Goal: Task Accomplishment & Management: Use online tool/utility

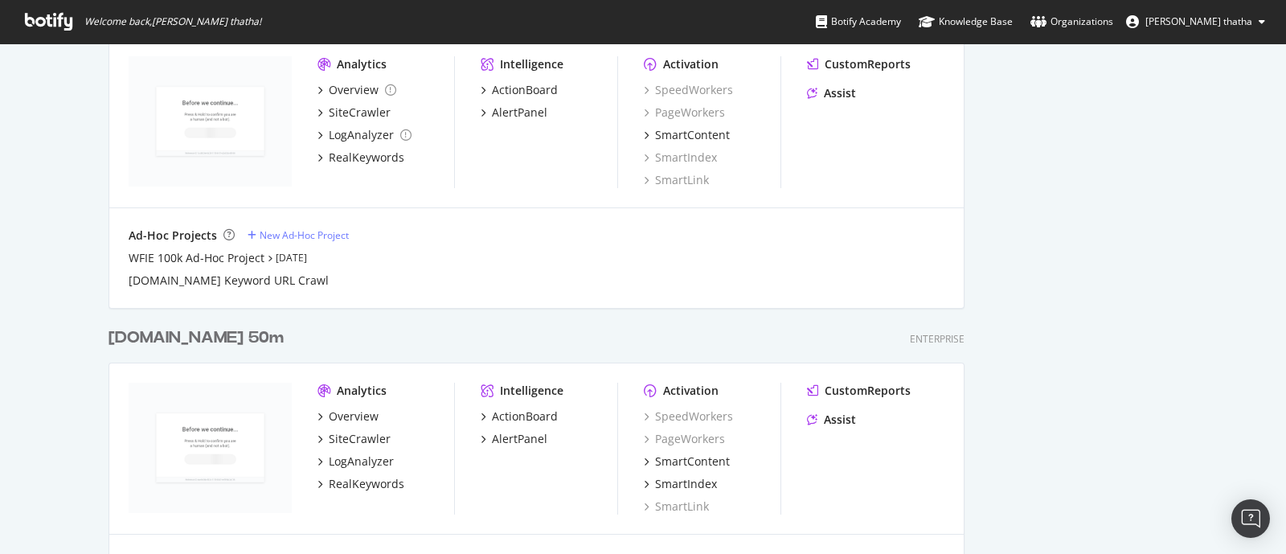
scroll to position [2210, 0]
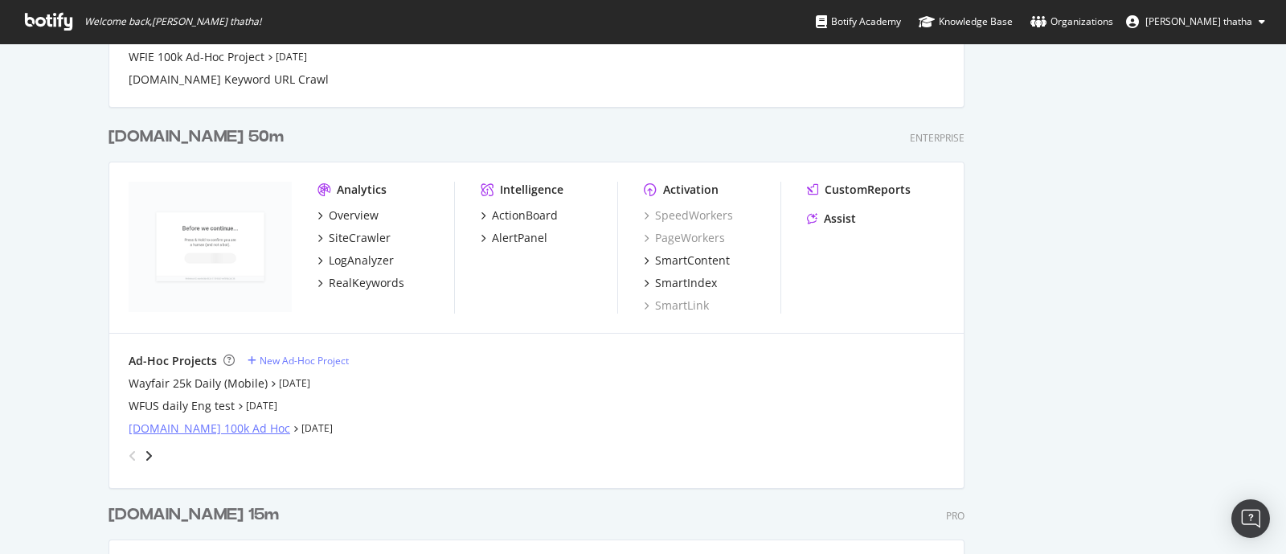
click at [185, 427] on div "[DOMAIN_NAME] 100k Ad Hoc" at bounding box center [210, 428] width 162 height 16
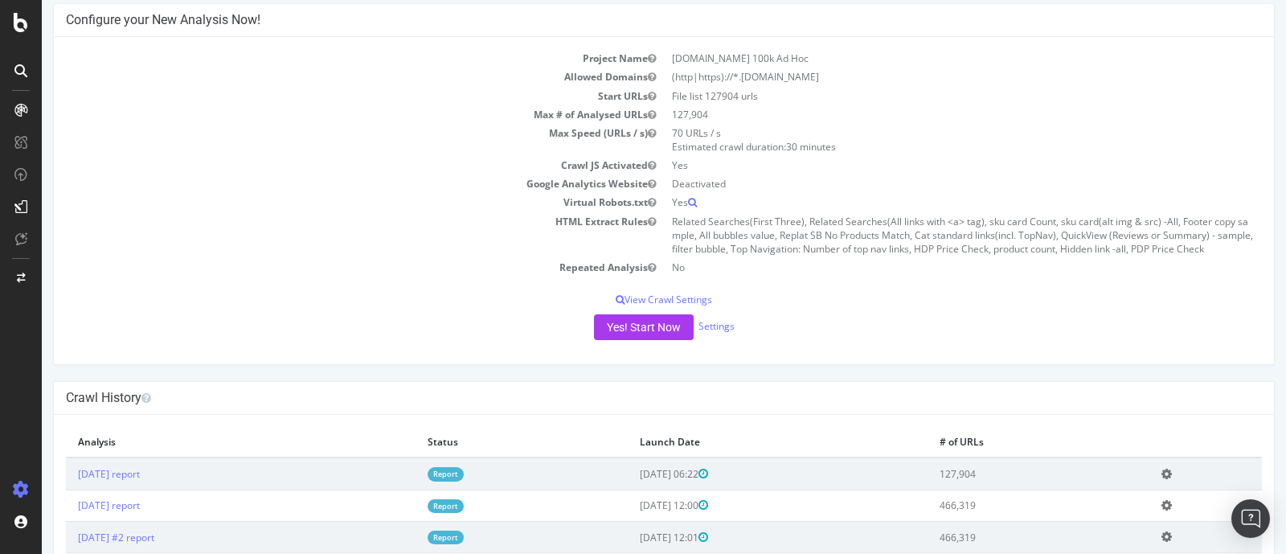
scroll to position [200, 0]
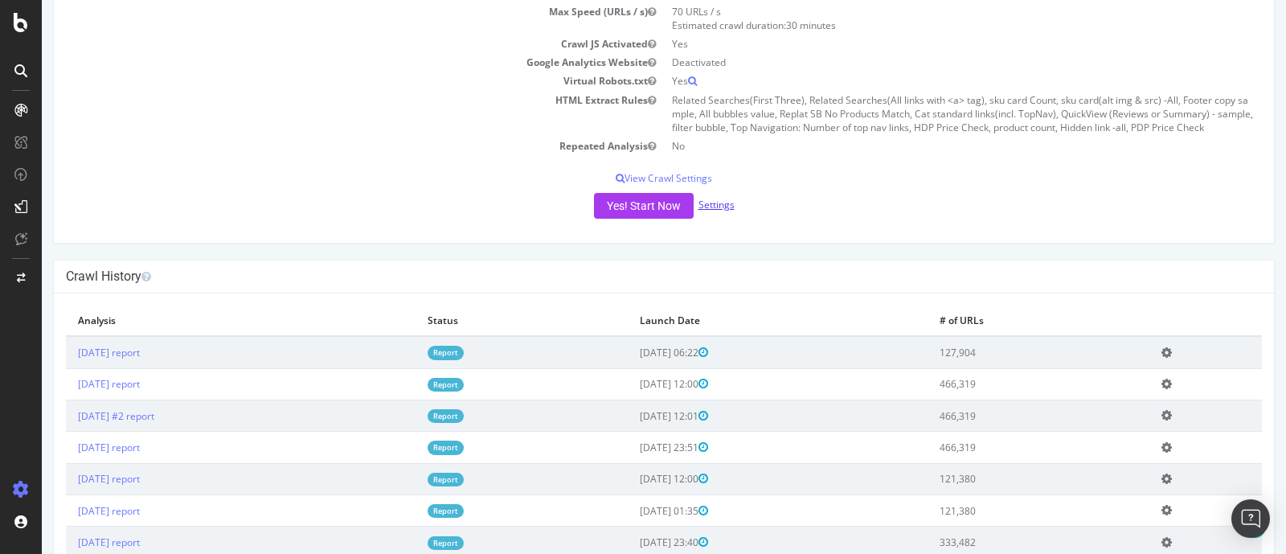
click at [706, 203] on link "Settings" at bounding box center [716, 205] width 36 height 14
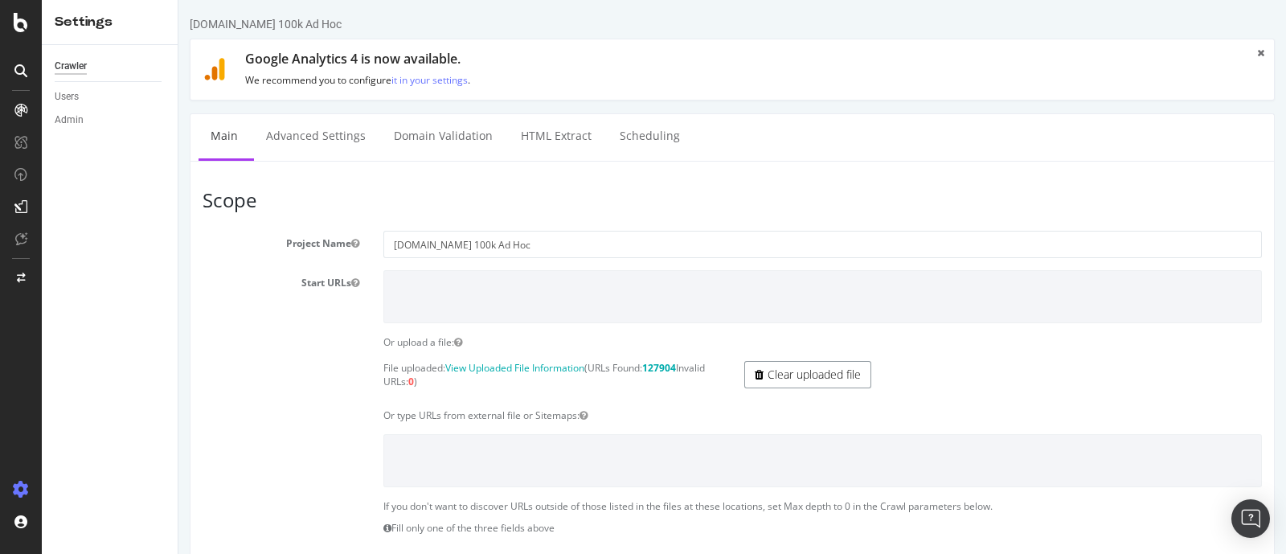
click at [771, 367] on link "Clear uploaded file" at bounding box center [807, 374] width 127 height 27
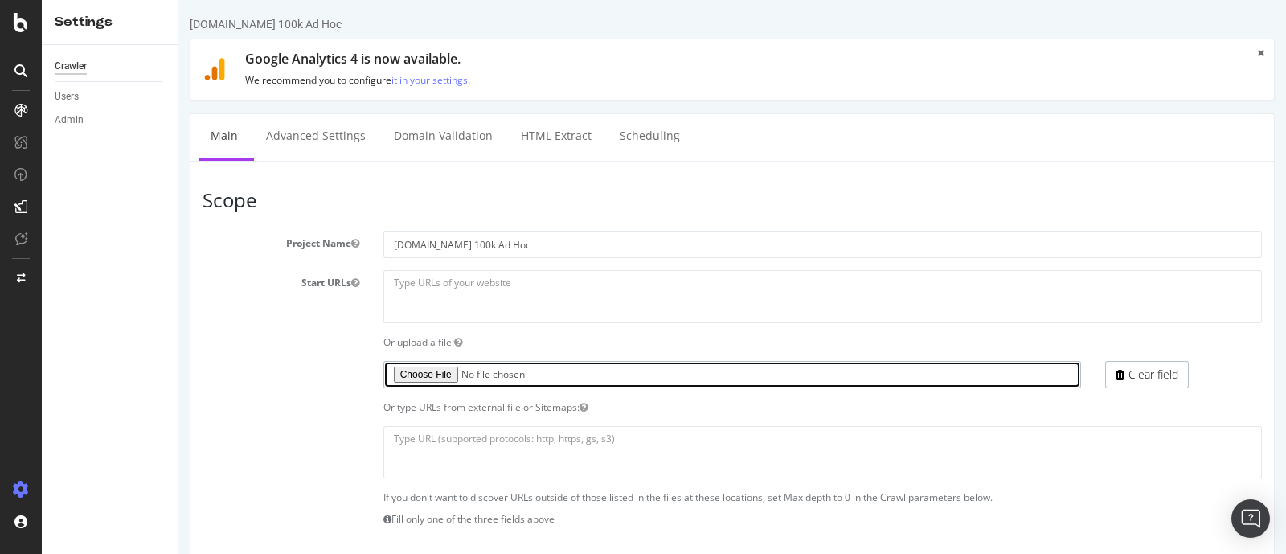
click at [424, 374] on input "file" at bounding box center [732, 374] width 698 height 27
type input "C:\fakepath\missing_roadsign (1).txt"
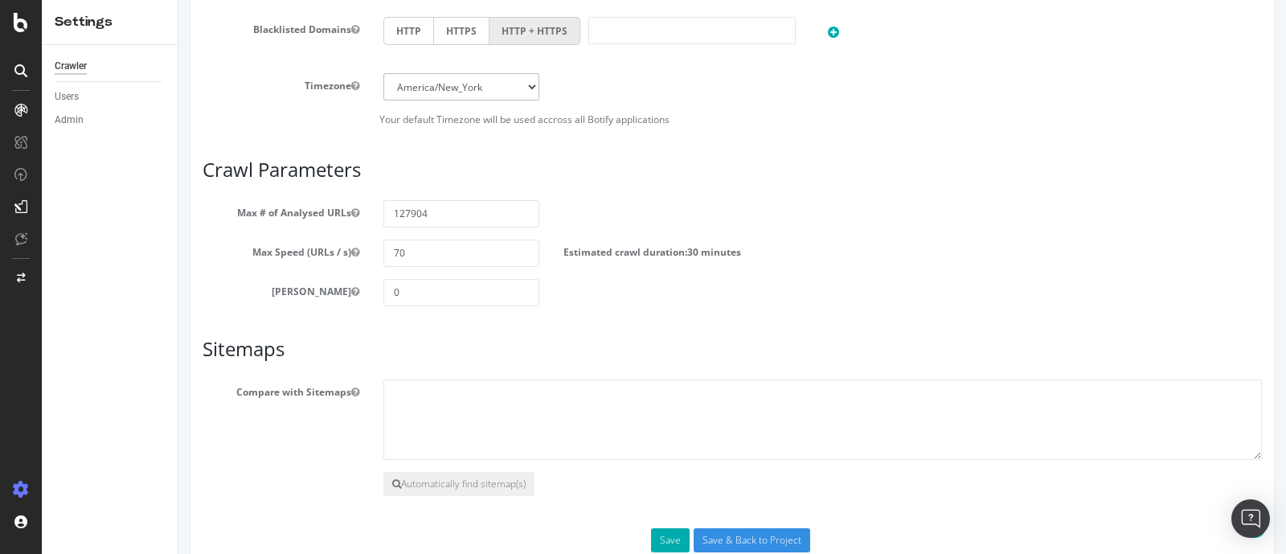
scroll to position [800, 0]
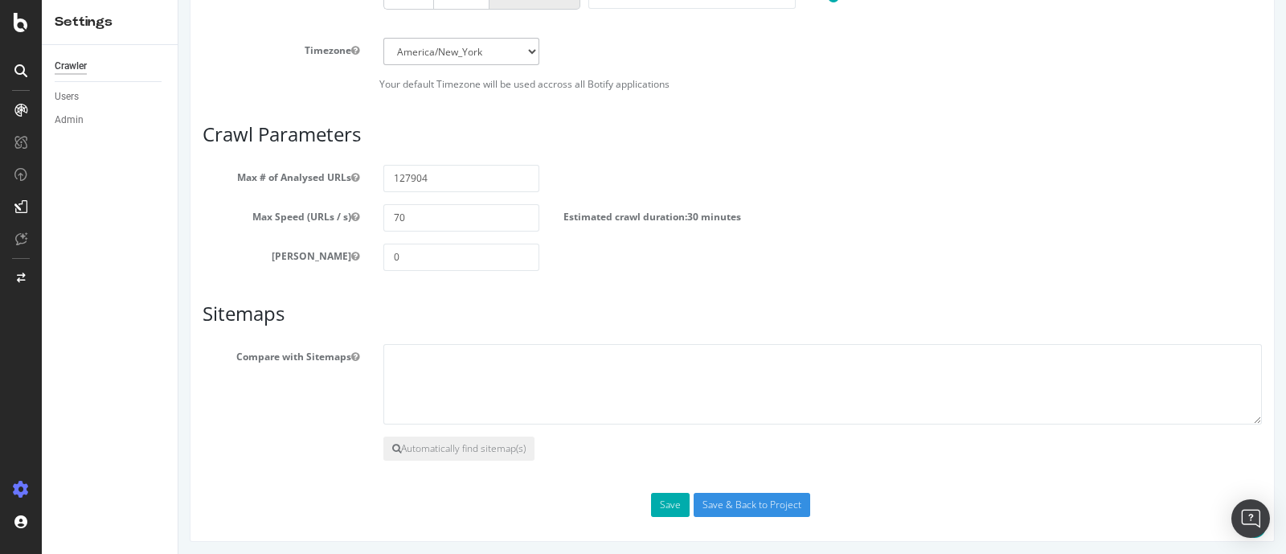
click at [641, 507] on div "Save Save & Back to Project" at bounding box center [731, 505] width 1083 height 24
click at [652, 503] on button "Save" at bounding box center [670, 505] width 39 height 24
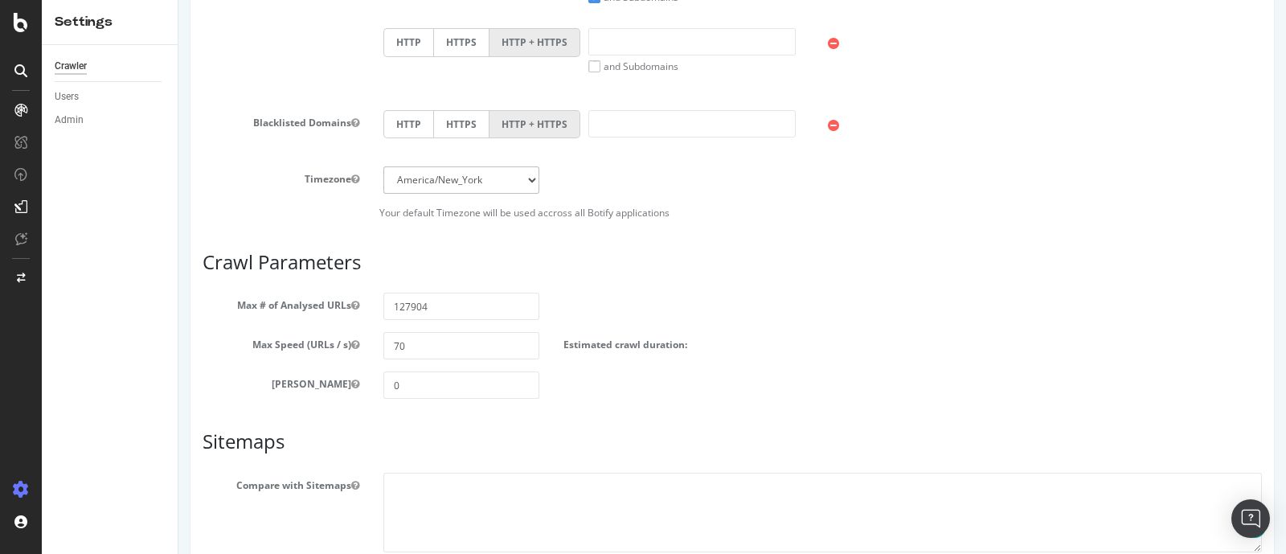
scroll to position [904, 0]
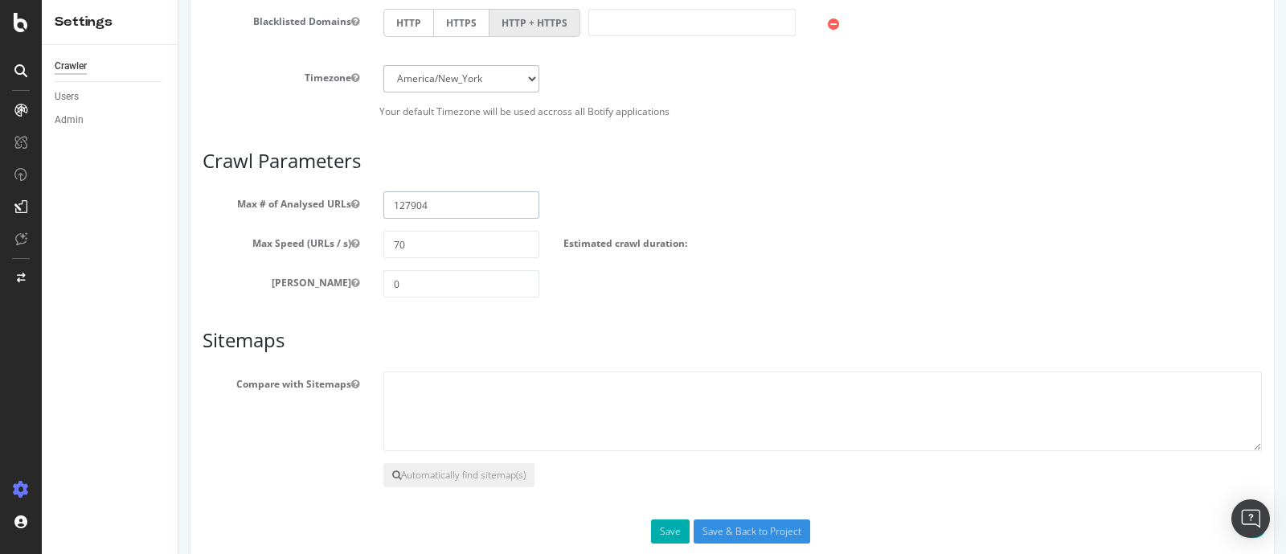
click at [408, 197] on input "127904" at bounding box center [461, 204] width 157 height 27
paste input "4"
type input "127944"
click at [665, 529] on button "Save" at bounding box center [670, 531] width 39 height 24
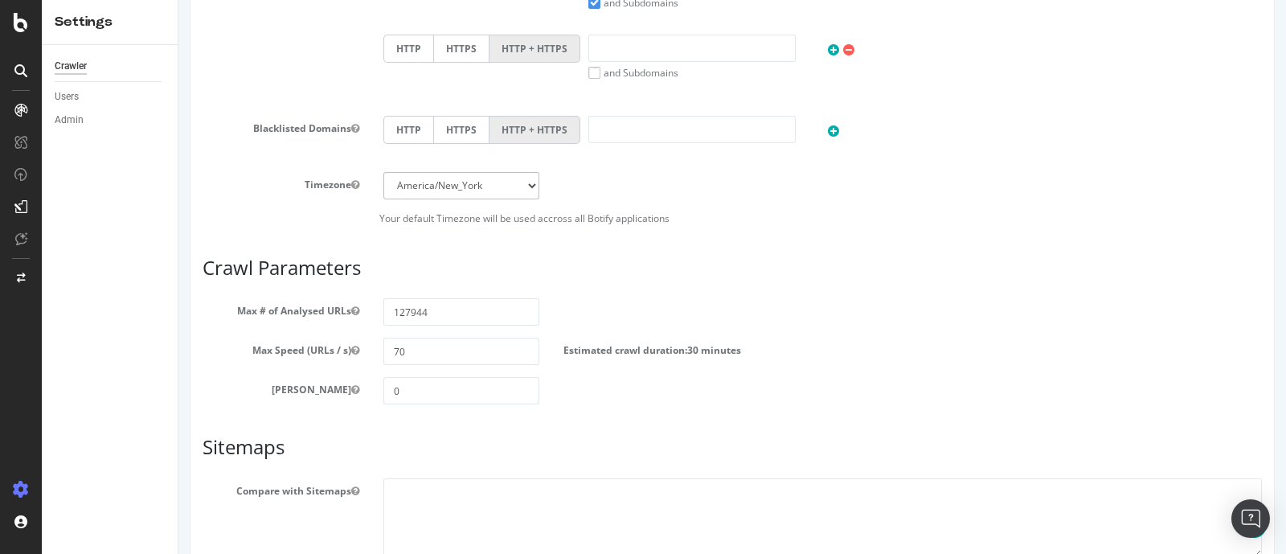
scroll to position [934, 0]
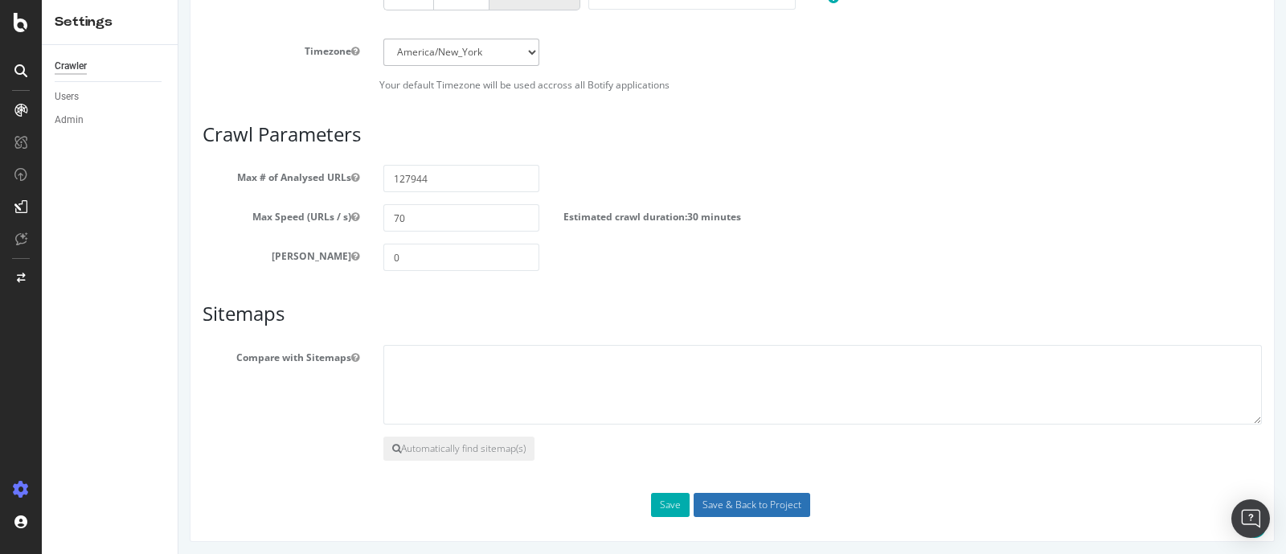
click at [781, 502] on input "Save & Back to Project" at bounding box center [751, 505] width 117 height 24
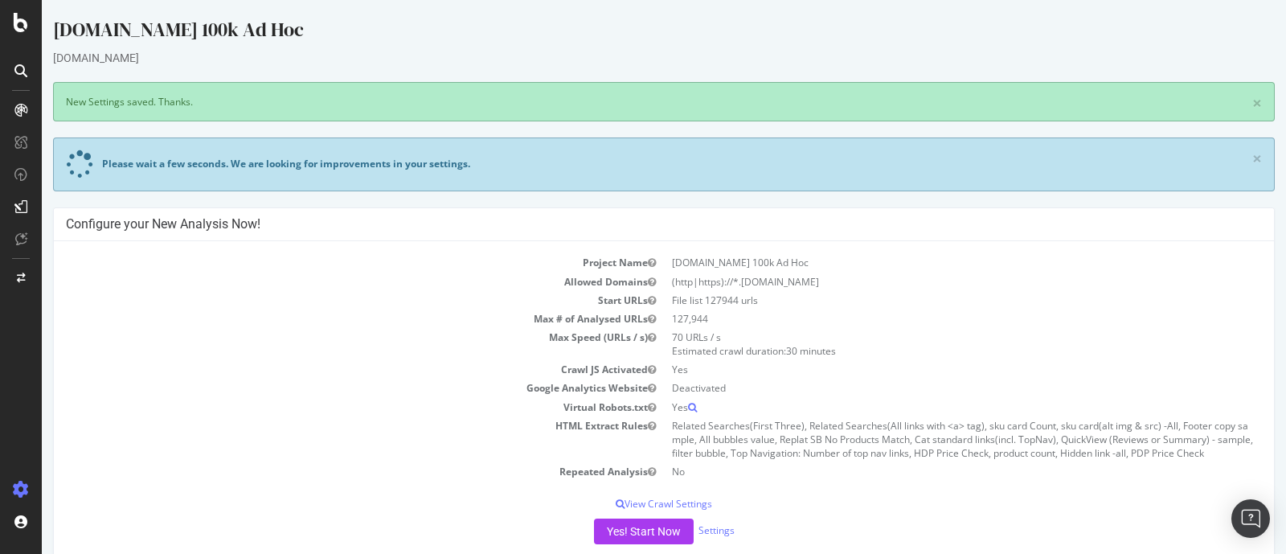
scroll to position [200, 0]
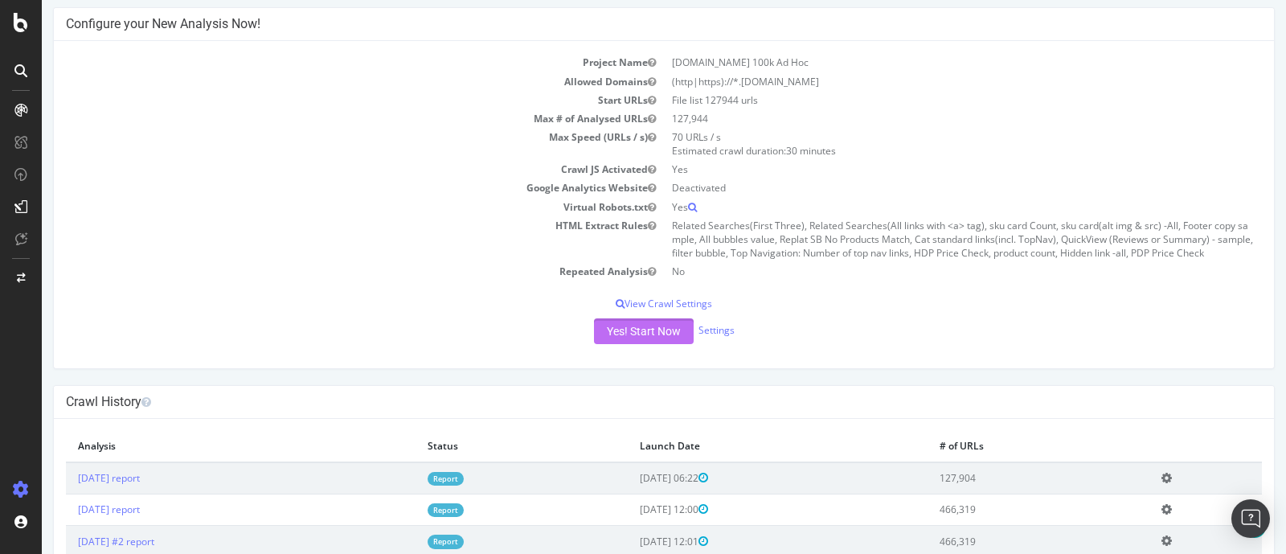
click at [614, 333] on button "Yes! Start Now" at bounding box center [644, 331] width 100 height 26
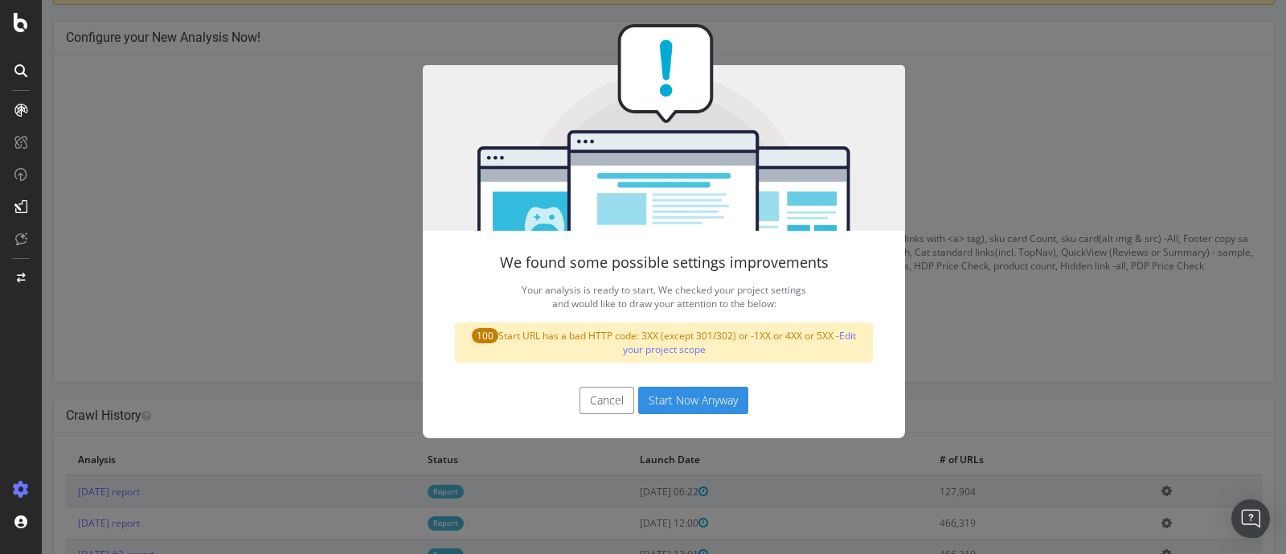
scroll to position [214, 0]
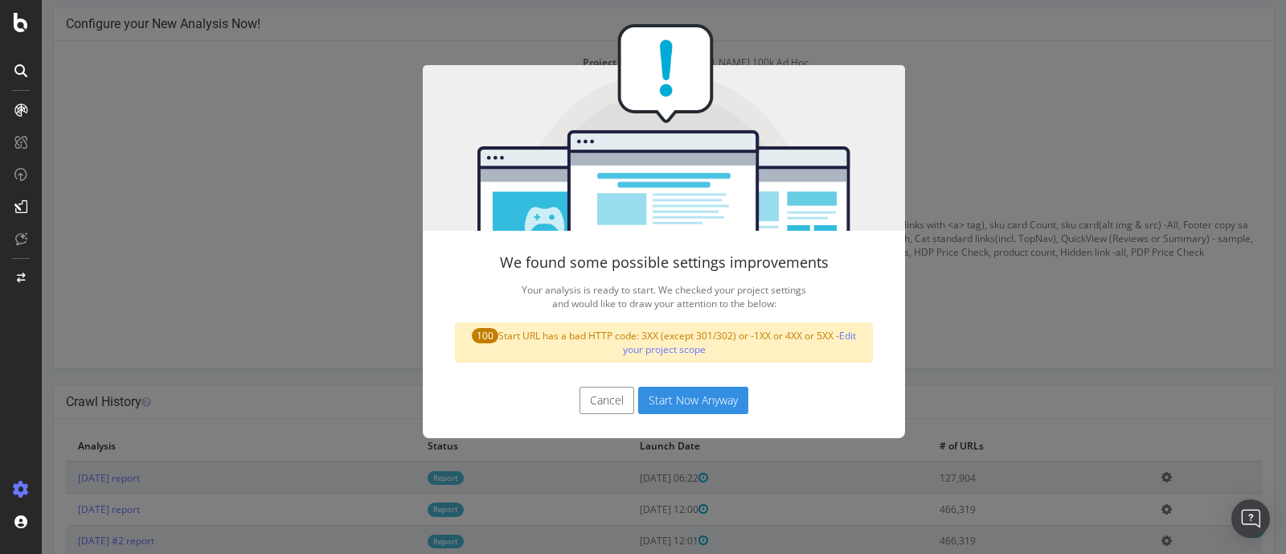
click at [649, 407] on button "Start Now Anyway" at bounding box center [693, 400] width 110 height 27
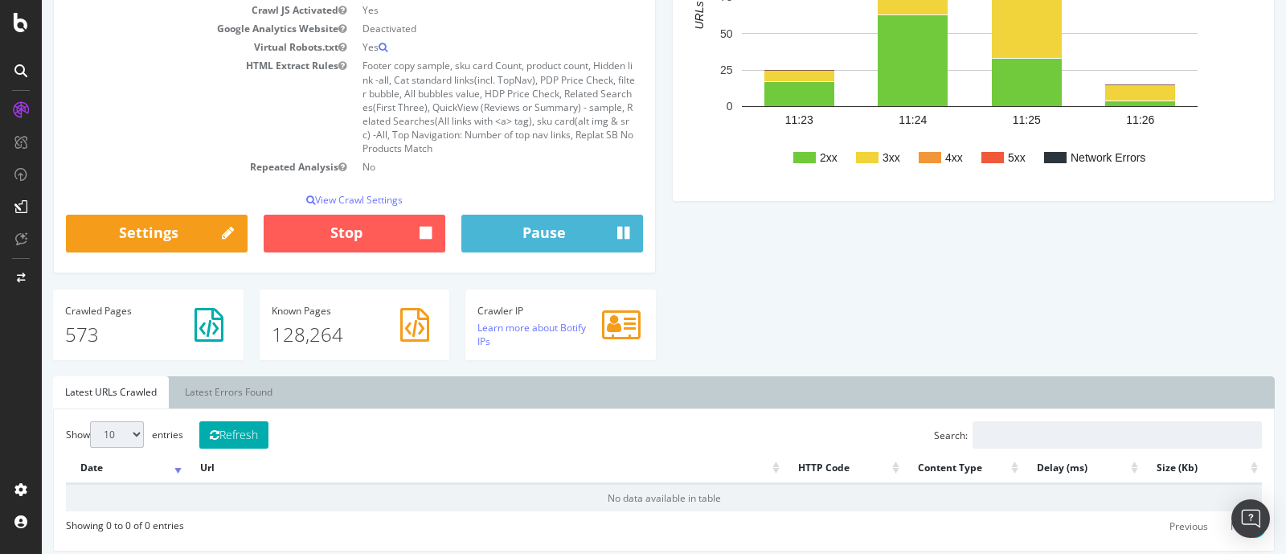
scroll to position [401, 0]
